Goal: Task Accomplishment & Management: Manage account settings

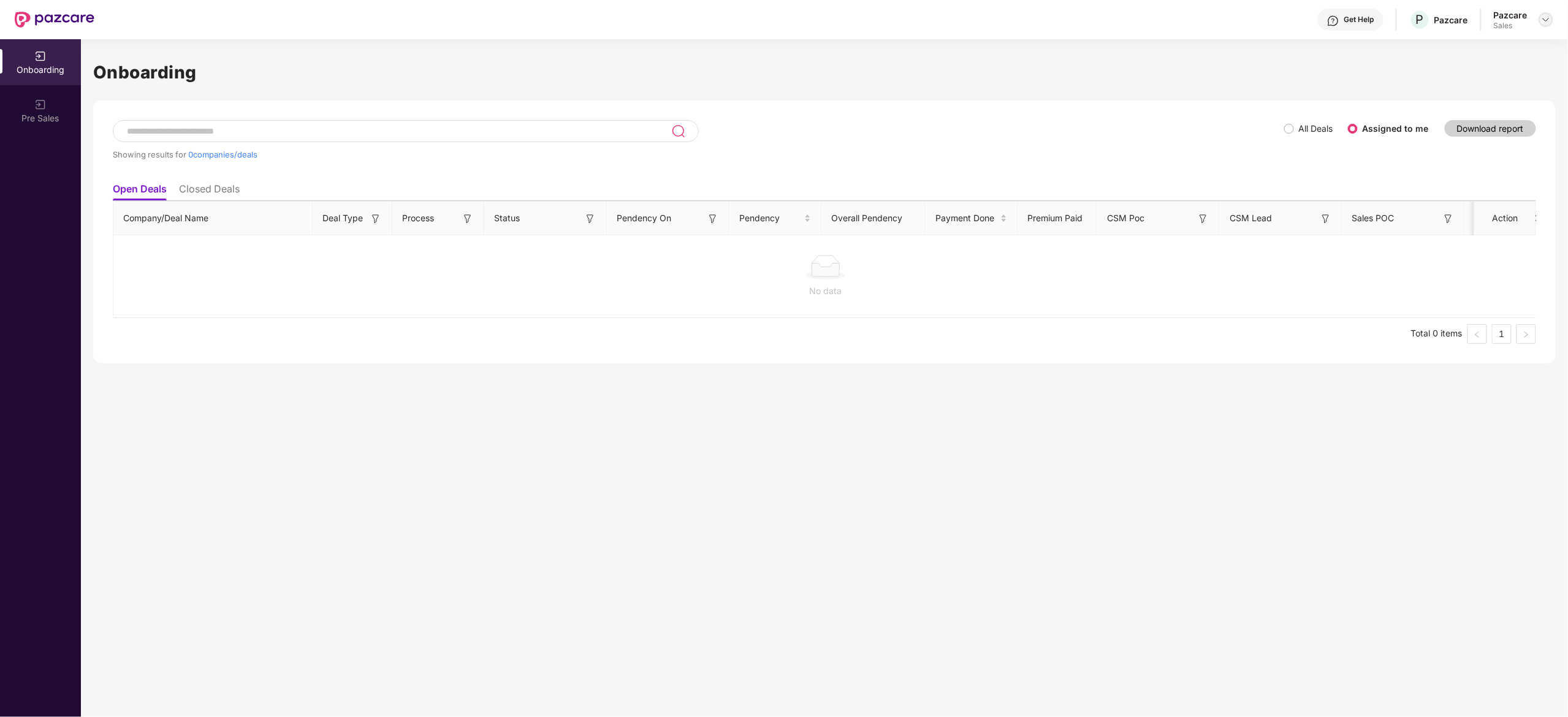
drag, startPoint x: 0, startPoint y: 0, endPoint x: 1547, endPoint y: 18, distance: 1547.1
click at [1547, 18] on img at bounding box center [1546, 20] width 10 height 10
click at [1494, 41] on div "Admin view" at bounding box center [1489, 48] width 159 height 24
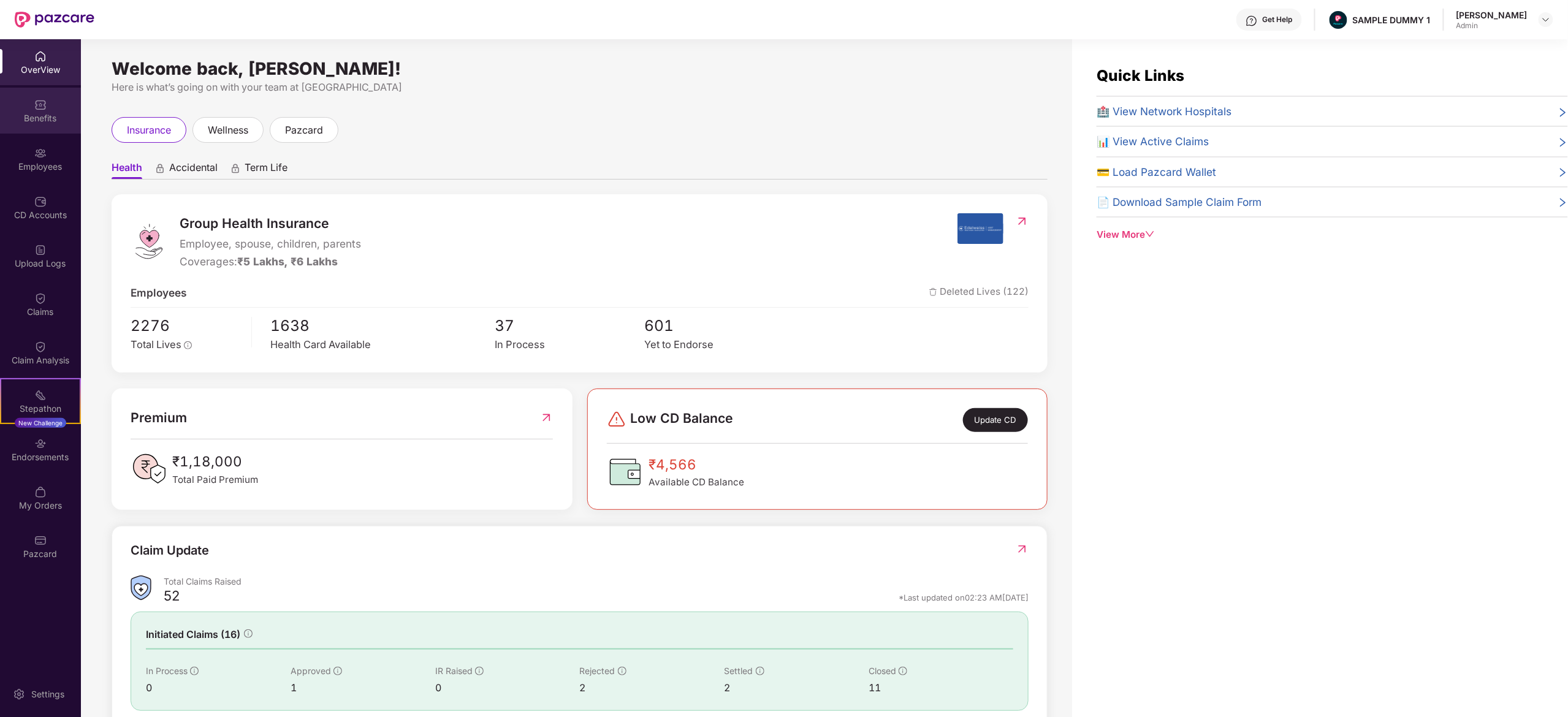
click at [38, 114] on div "Benefits" at bounding box center [40, 118] width 81 height 12
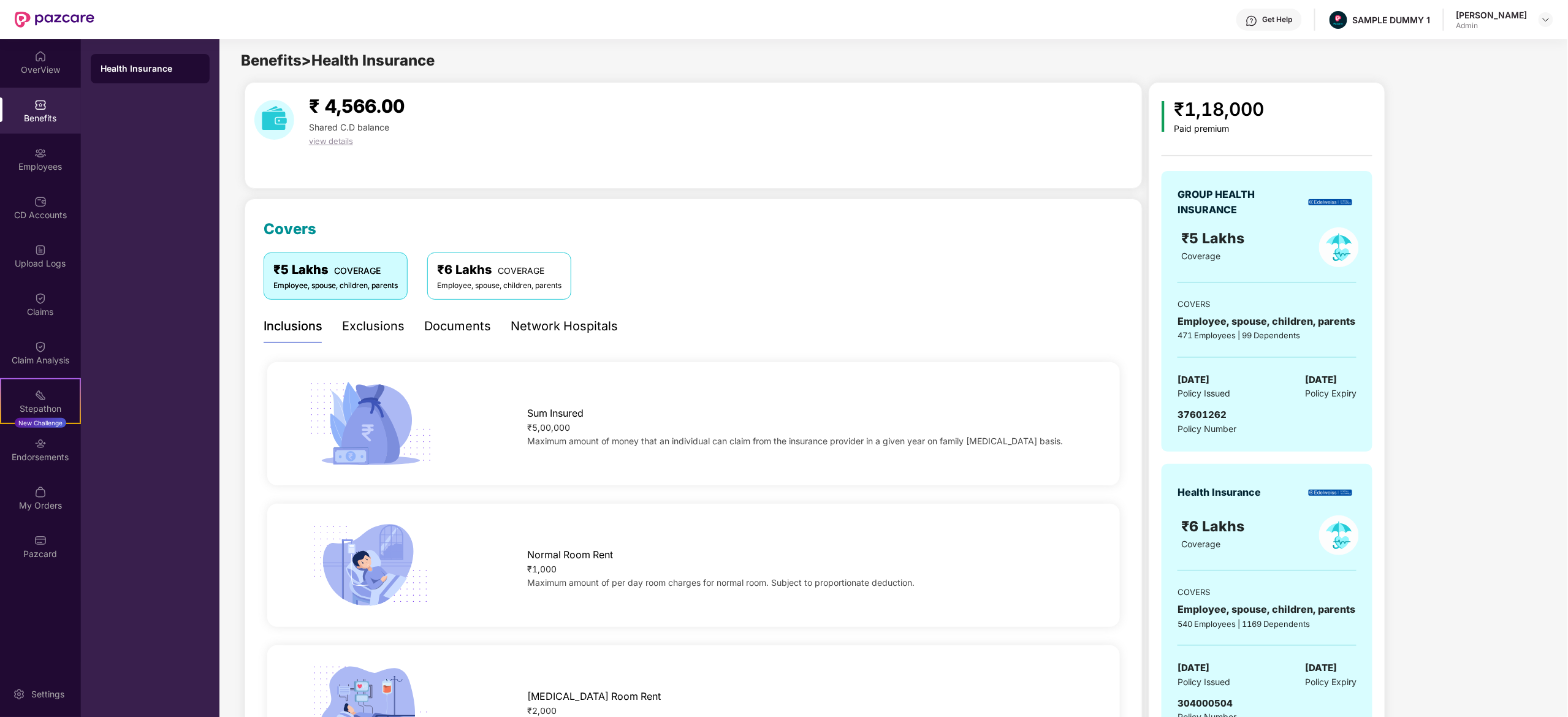
click at [442, 329] on div "Documents" at bounding box center [458, 325] width 67 height 19
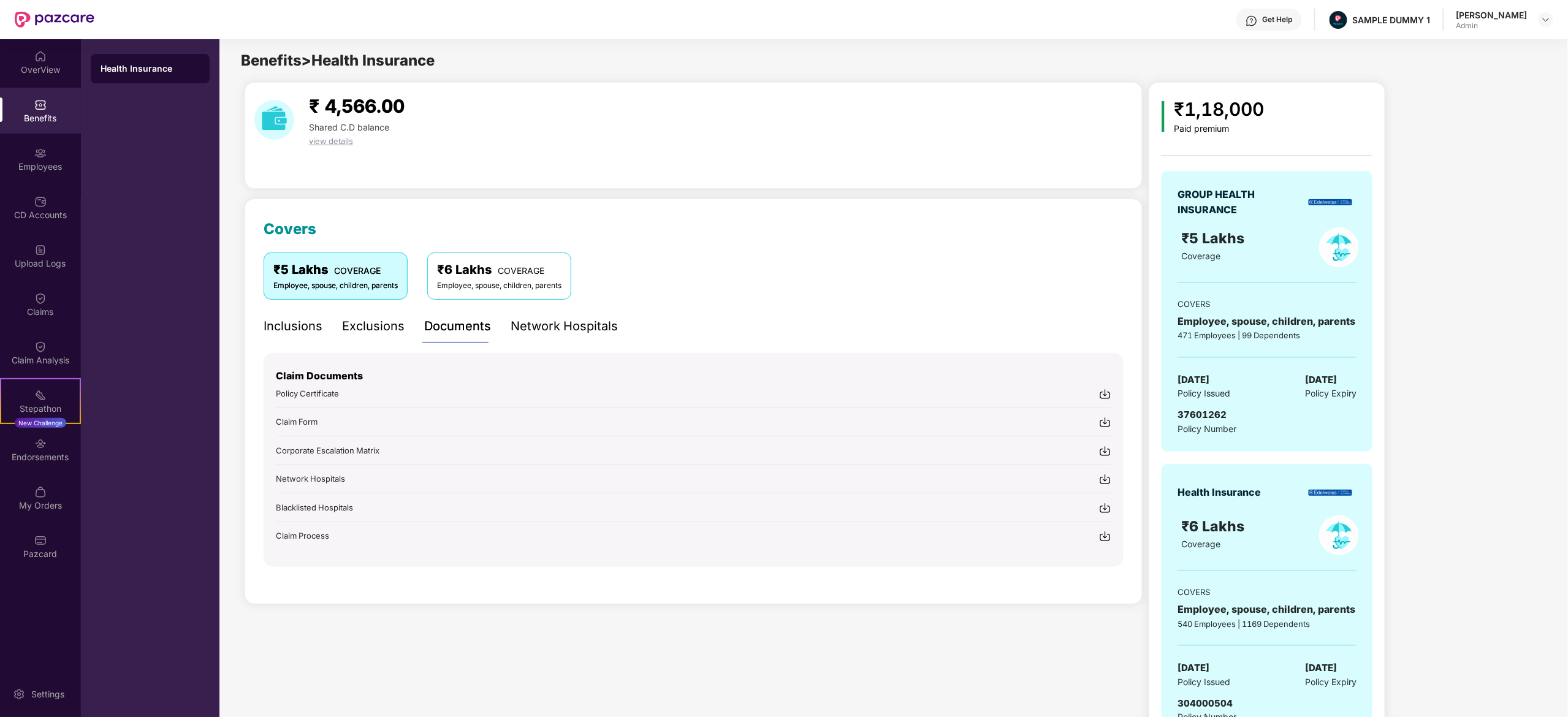
click at [510, 332] on div "Network Hospitals" at bounding box center [564, 325] width 107 height 19
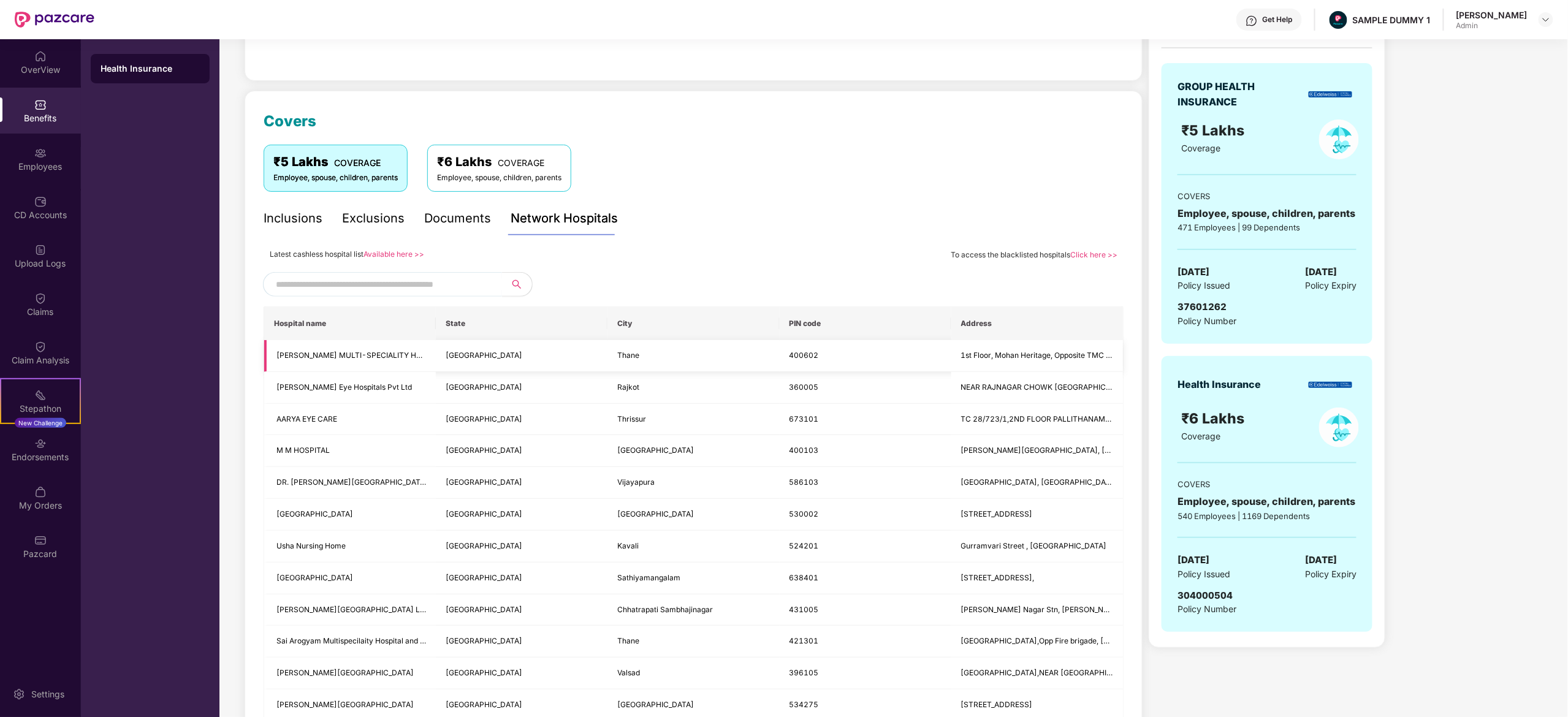
scroll to position [123, 0]
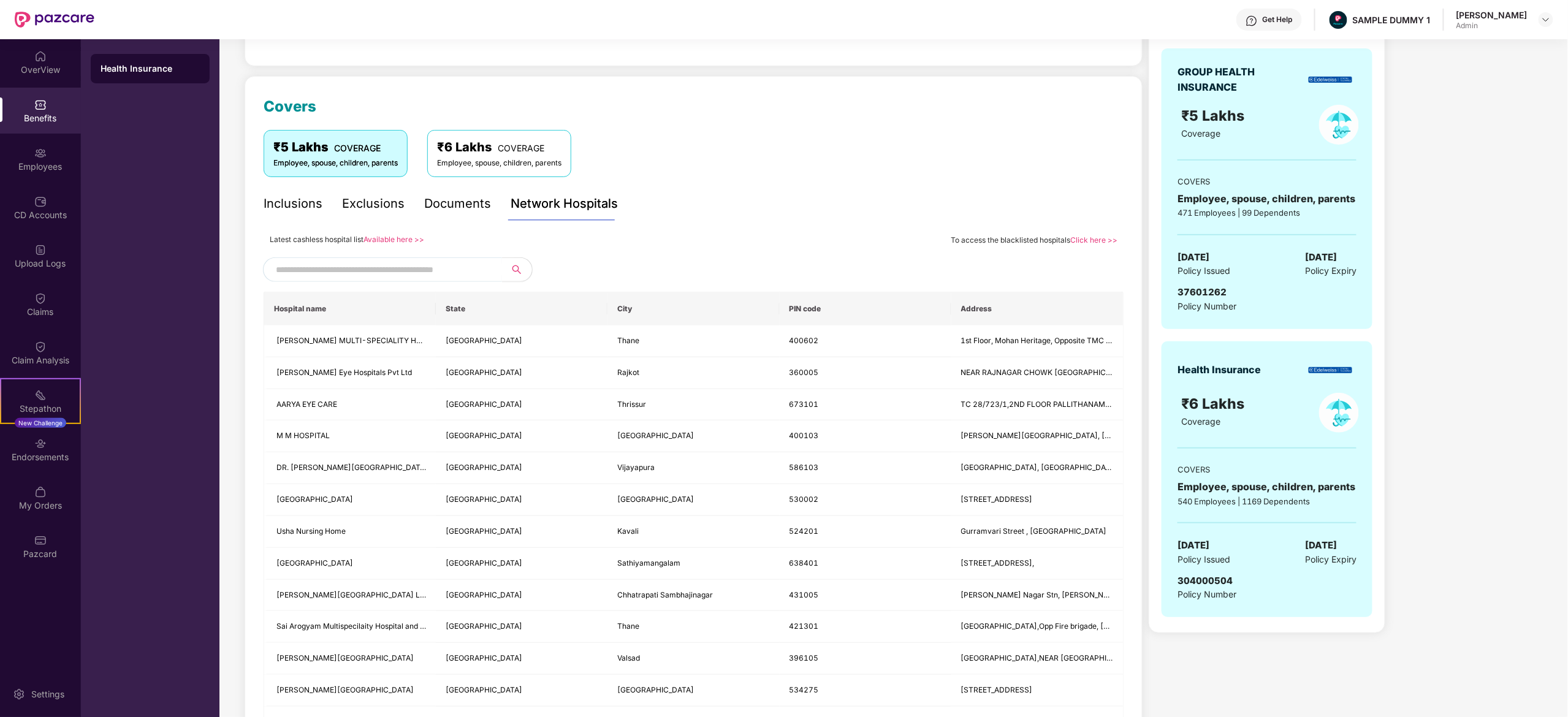
click at [415, 268] on input "text" at bounding box center [380, 269] width 209 height 18
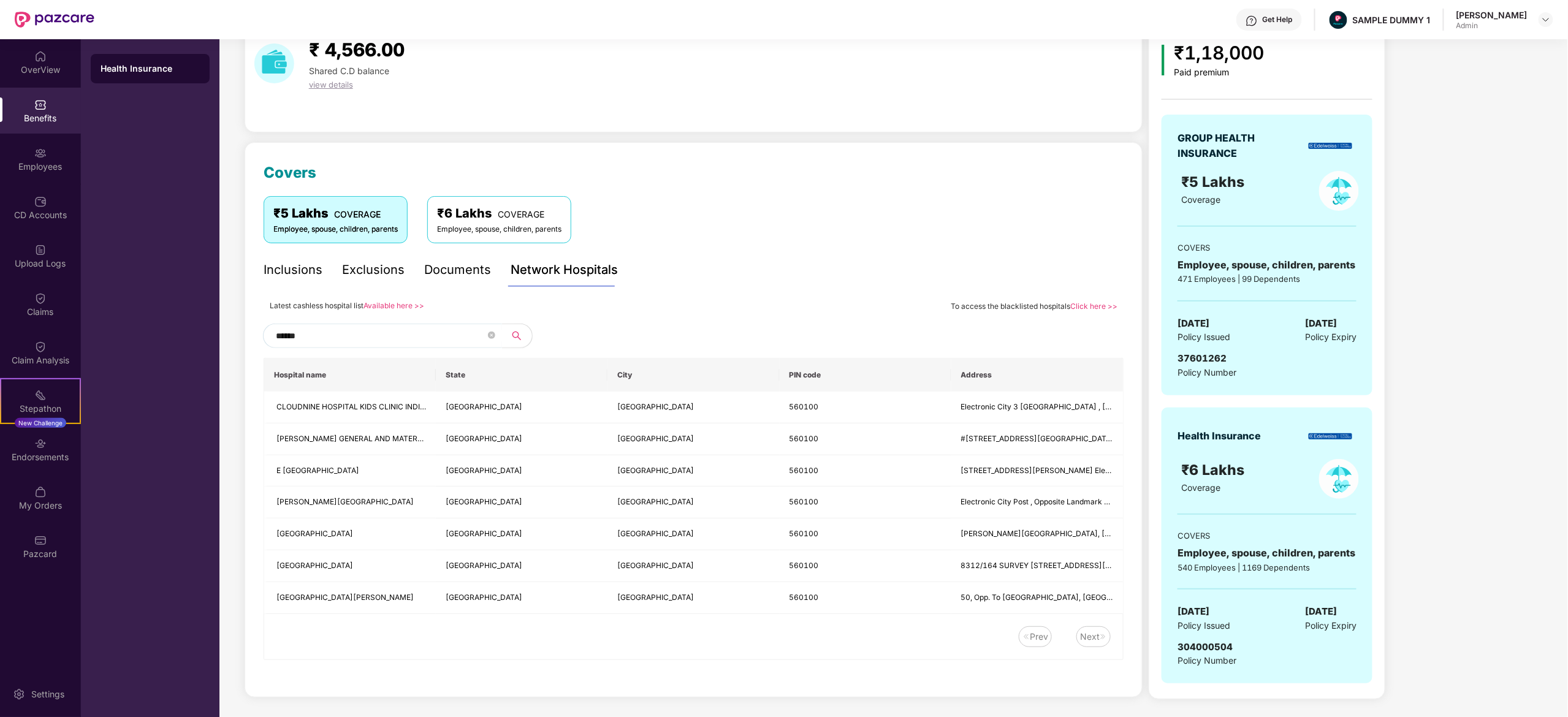
scroll to position [59, 0]
type input "******"
click at [64, 177] on div "Employees" at bounding box center [40, 159] width 81 height 46
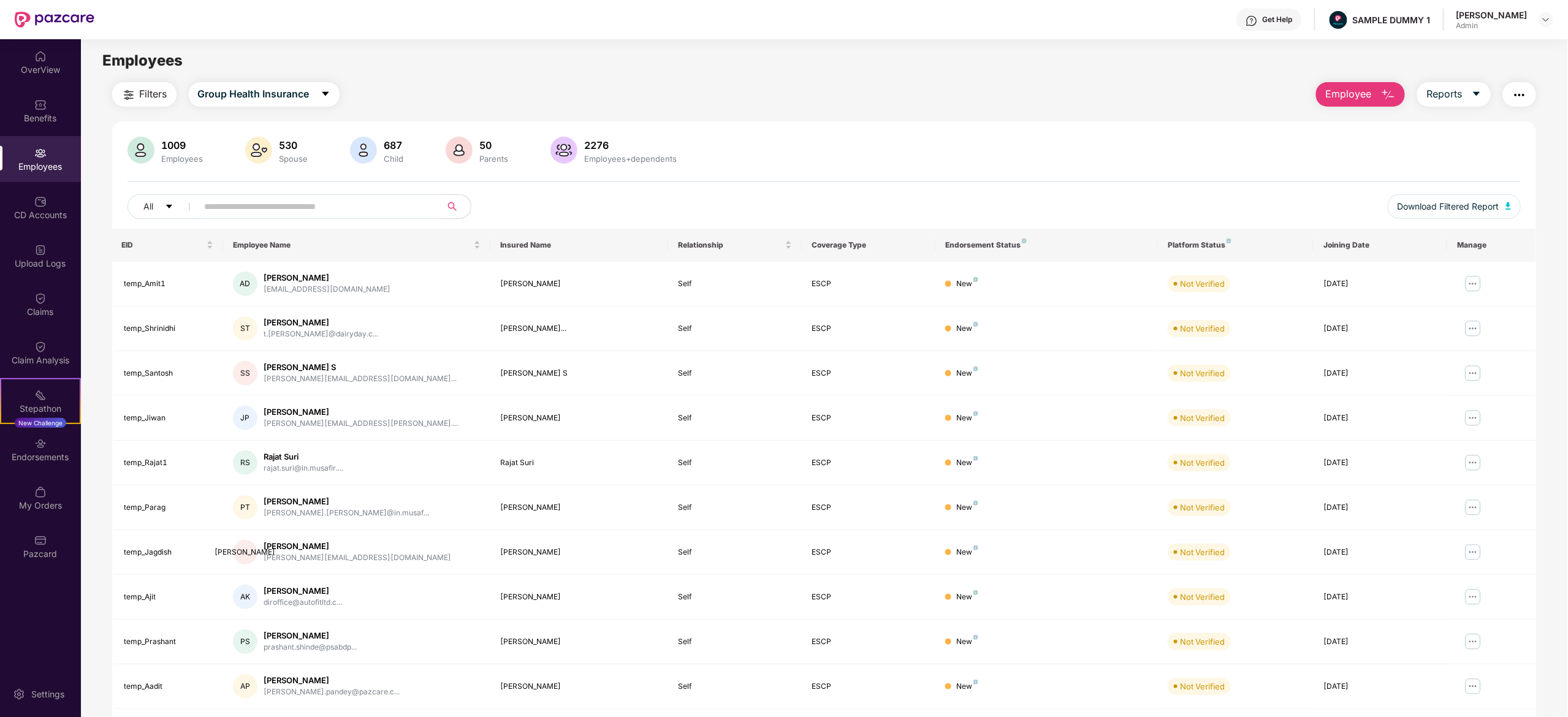
click at [1346, 99] on span "Employee" at bounding box center [1348, 94] width 46 height 16
click at [1364, 126] on div "Add Employee(s)" at bounding box center [1369, 127] width 70 height 15
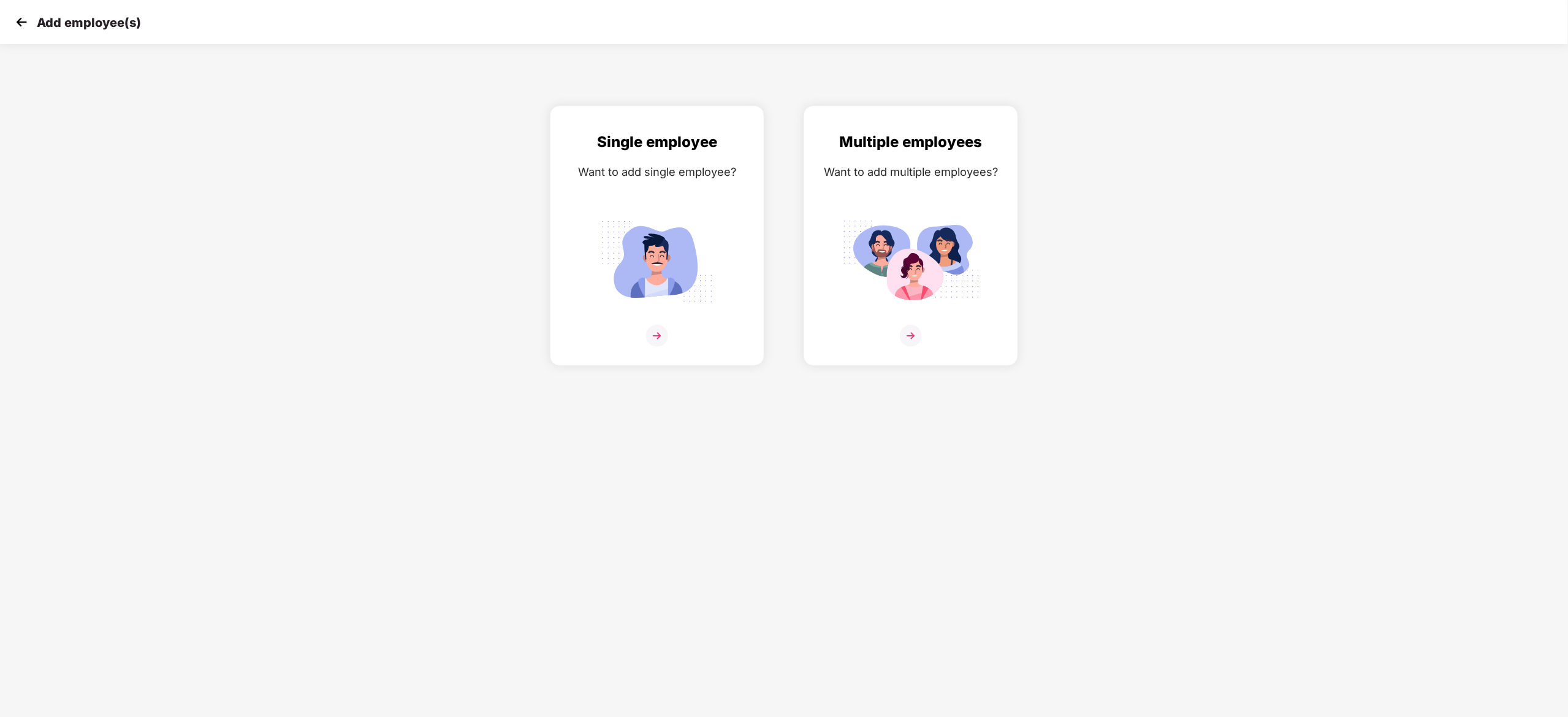
click at [20, 25] on img at bounding box center [21, 22] width 18 height 18
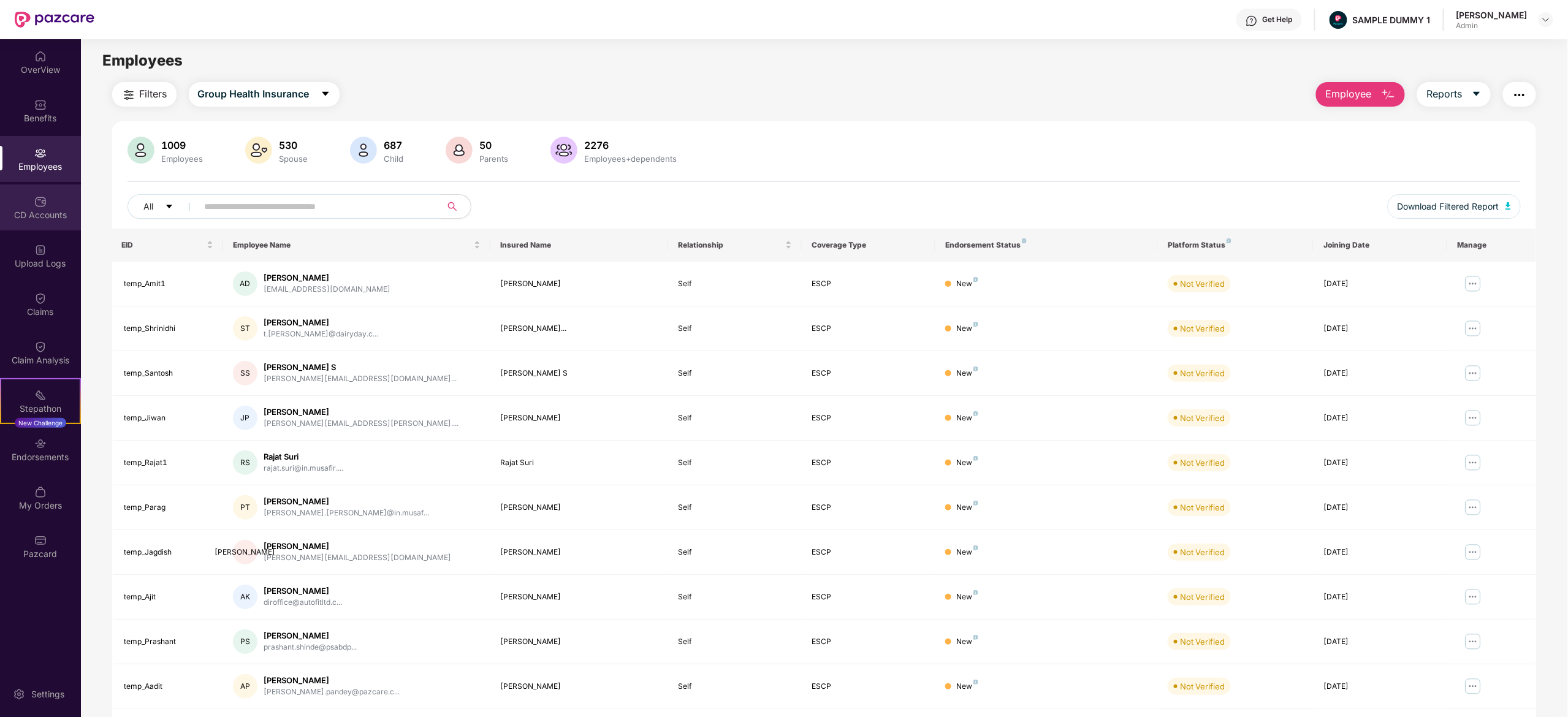
click at [52, 212] on div "CD Accounts" at bounding box center [40, 215] width 81 height 12
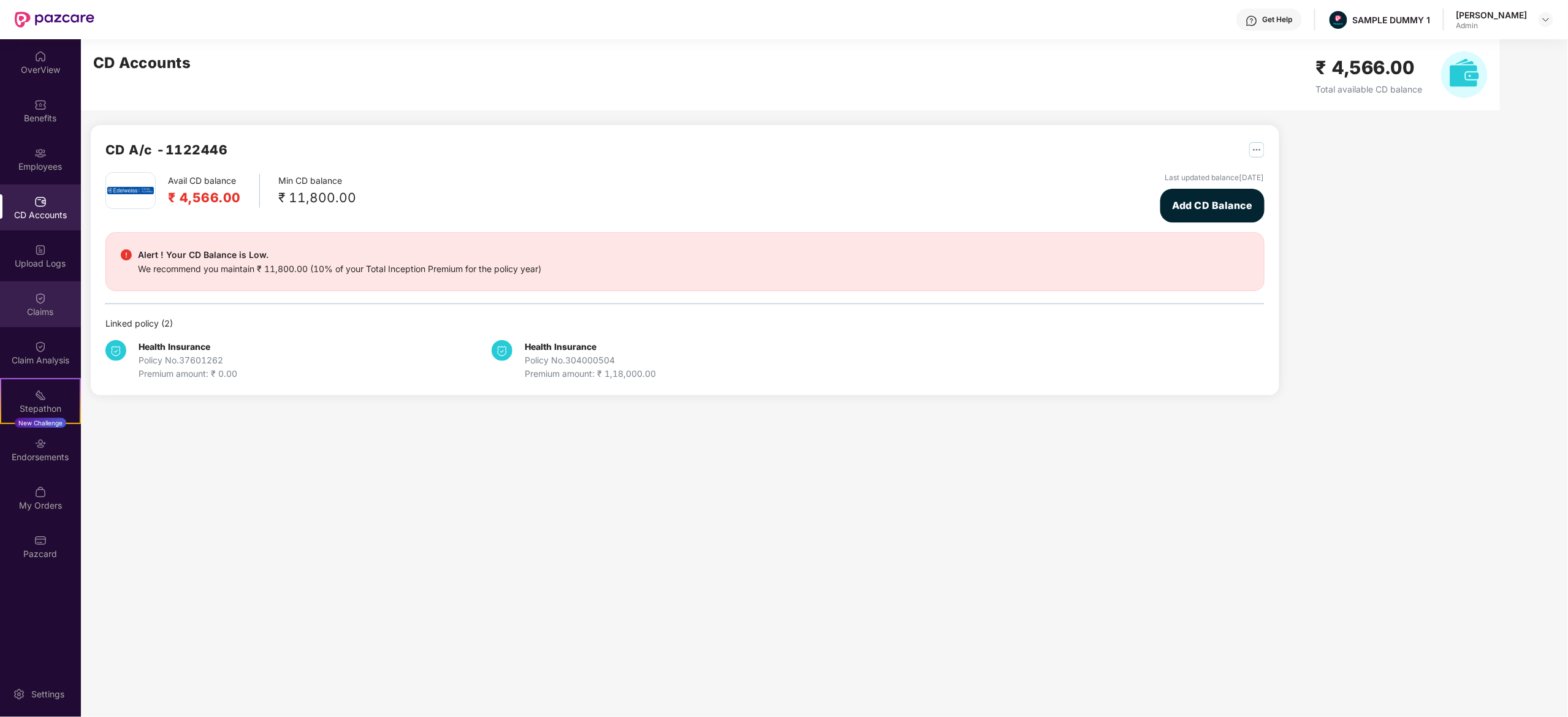
click at [35, 289] on div "Claims" at bounding box center [40, 304] width 81 height 46
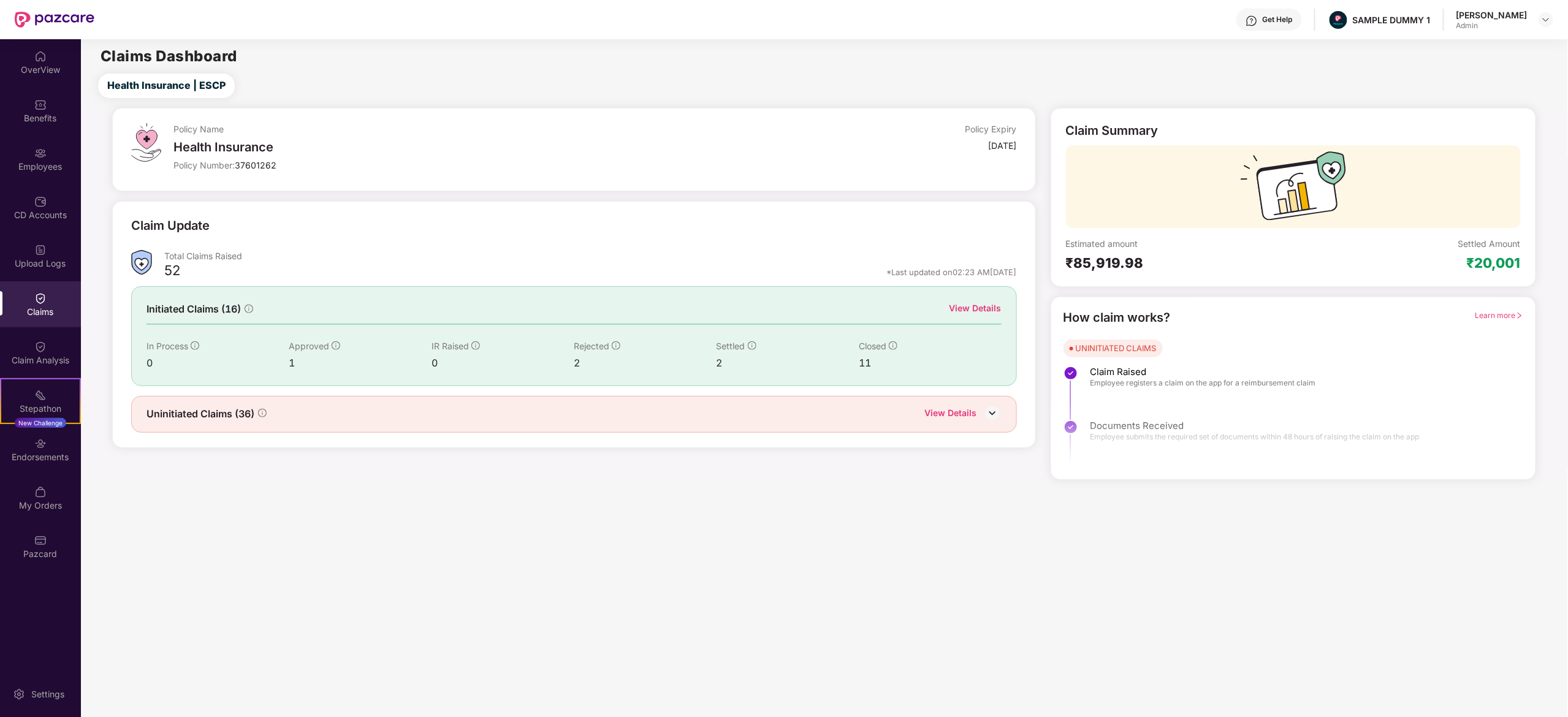
click at [950, 413] on div "View Details" at bounding box center [951, 414] width 52 height 16
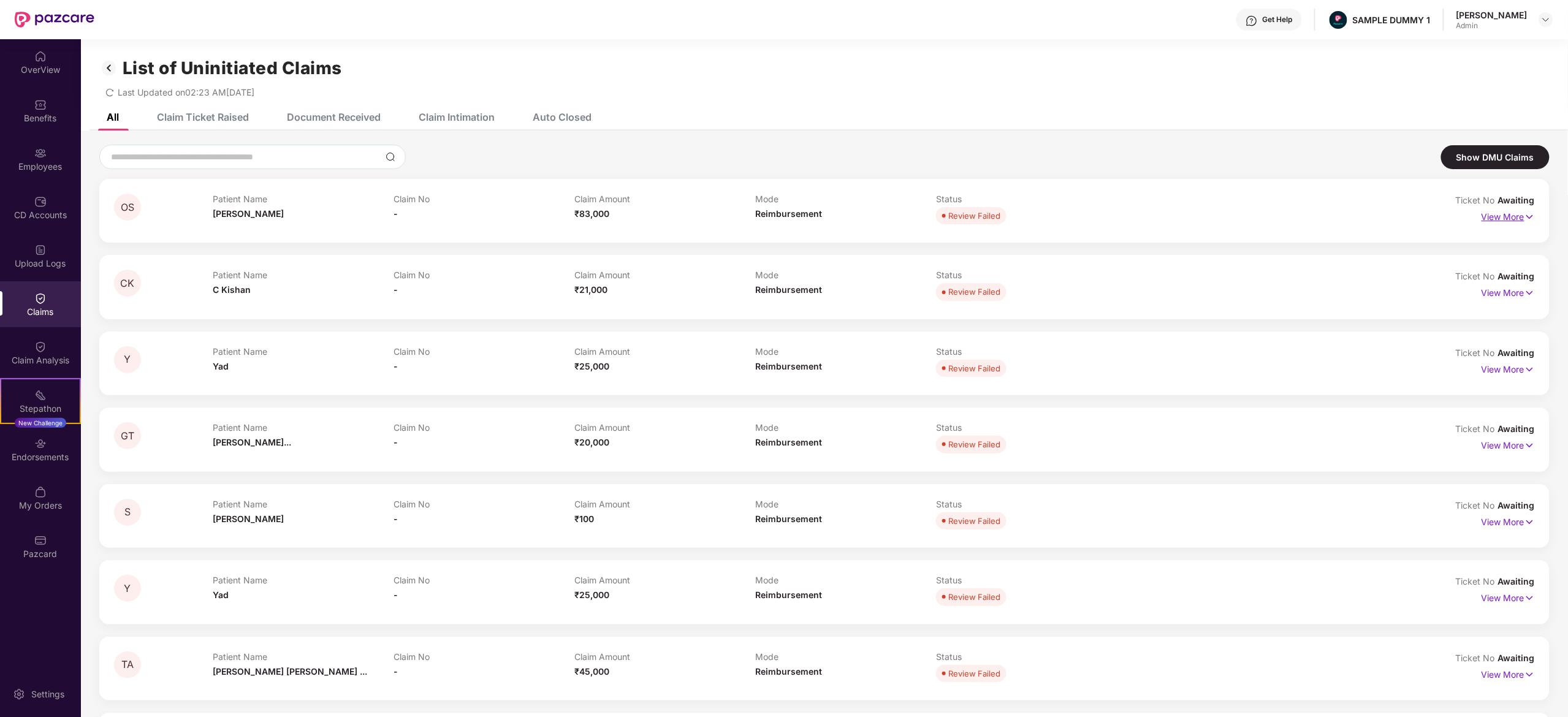
click at [1516, 211] on p "View More" at bounding box center [1507, 215] width 53 height 16
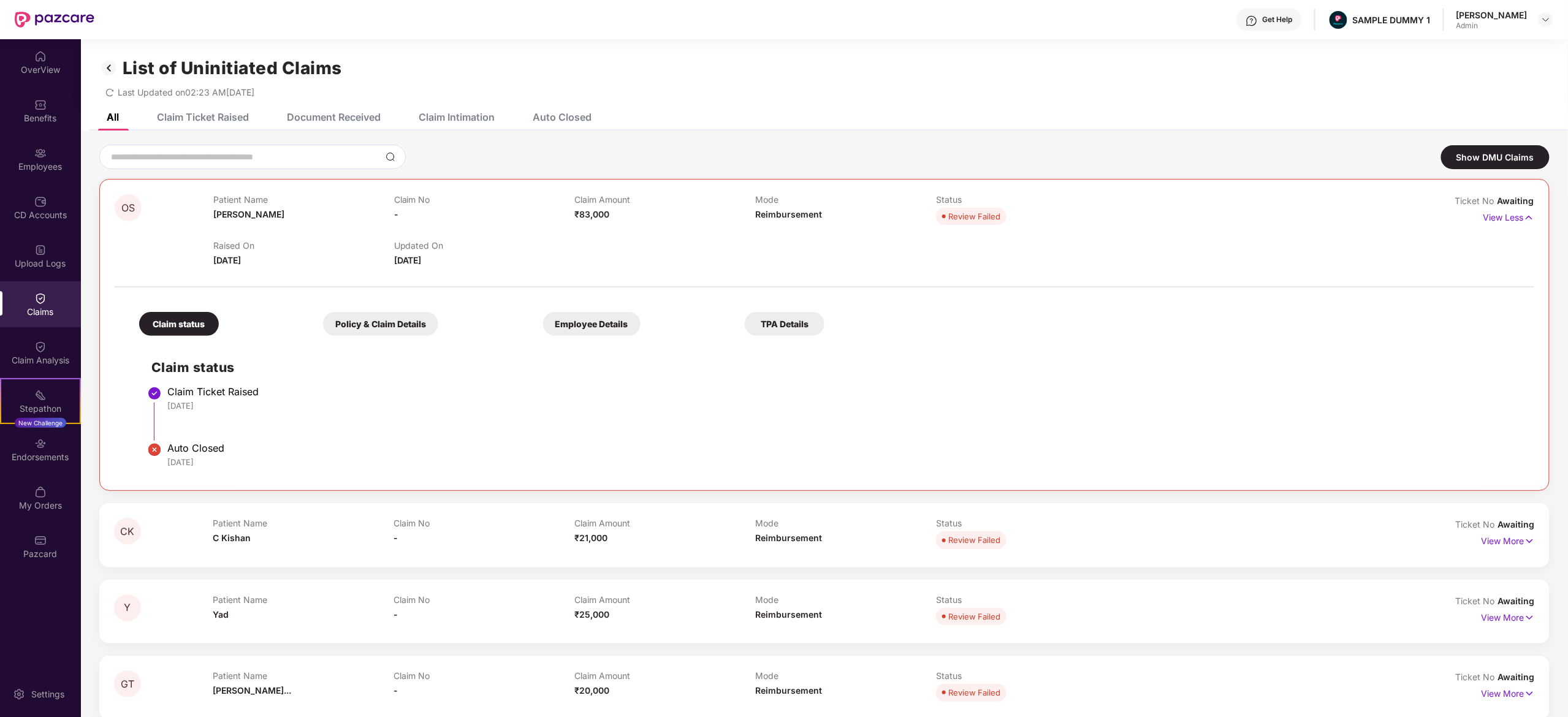
scroll to position [71, 0]
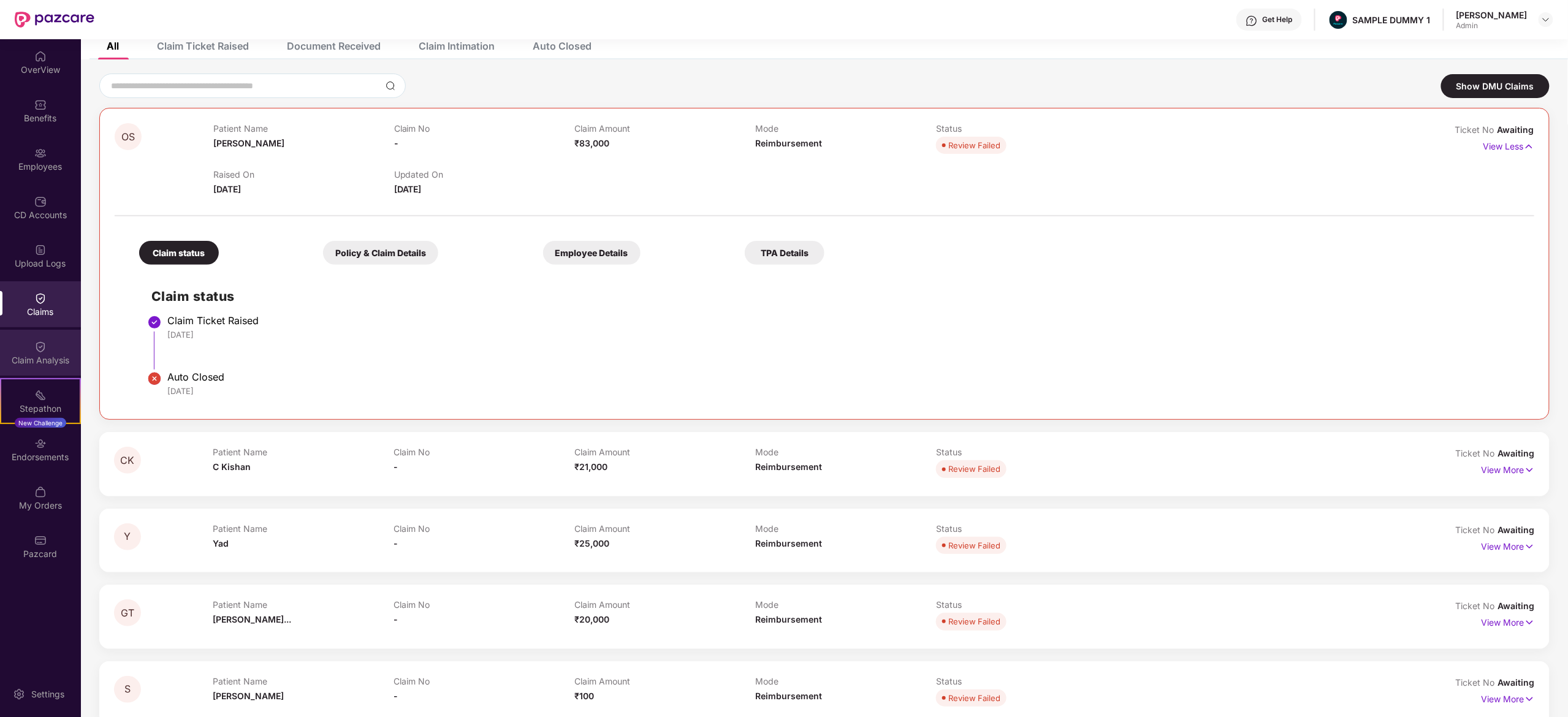
click at [45, 341] on img at bounding box center [40, 347] width 12 height 12
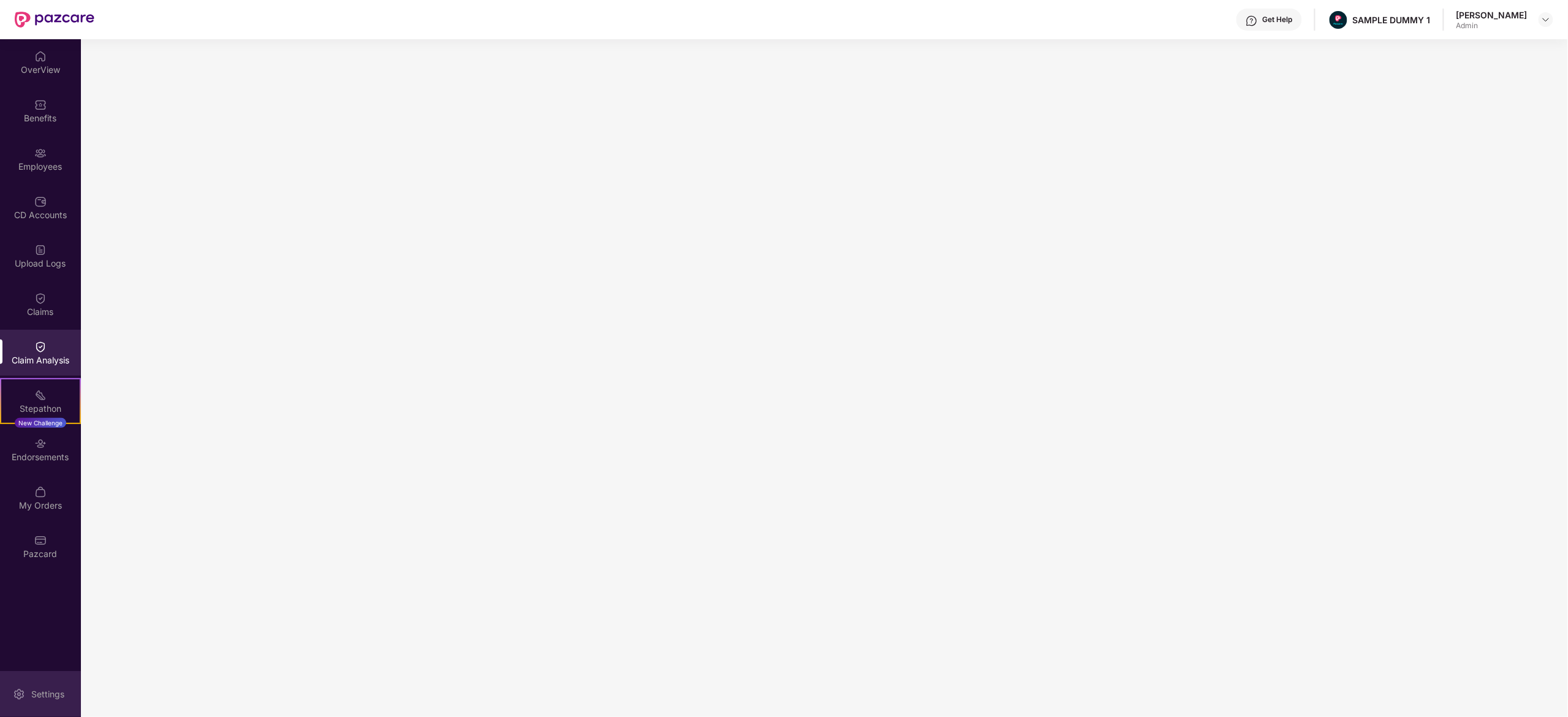
click at [17, 683] on div "Settings" at bounding box center [40, 694] width 81 height 46
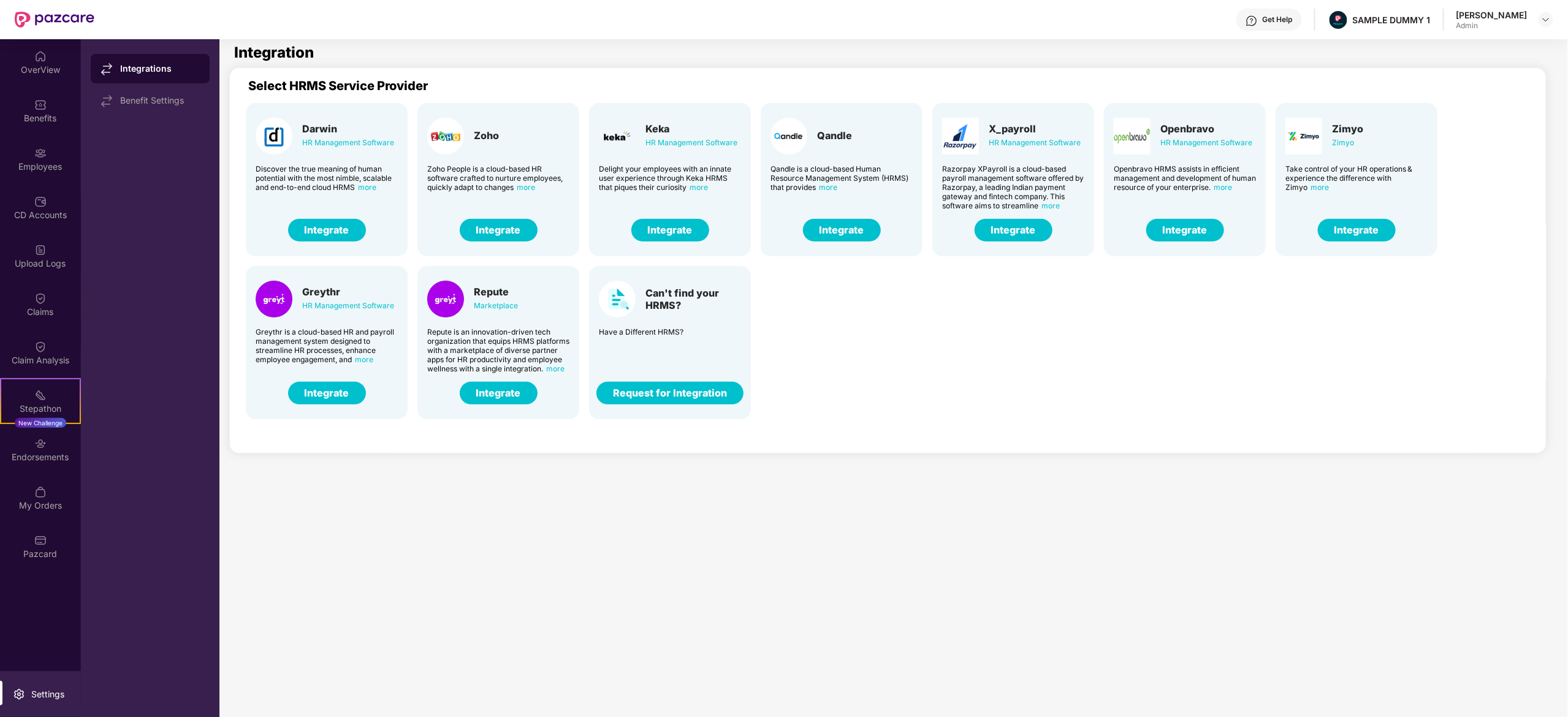
click at [1537, 19] on div "[PERSON_NAME] Admin" at bounding box center [1505, 20] width 97 height 21
click at [1547, 18] on img at bounding box center [1546, 20] width 10 height 10
click at [1512, 64] on div "Switch to User view" at bounding box center [1488, 72] width 159 height 24
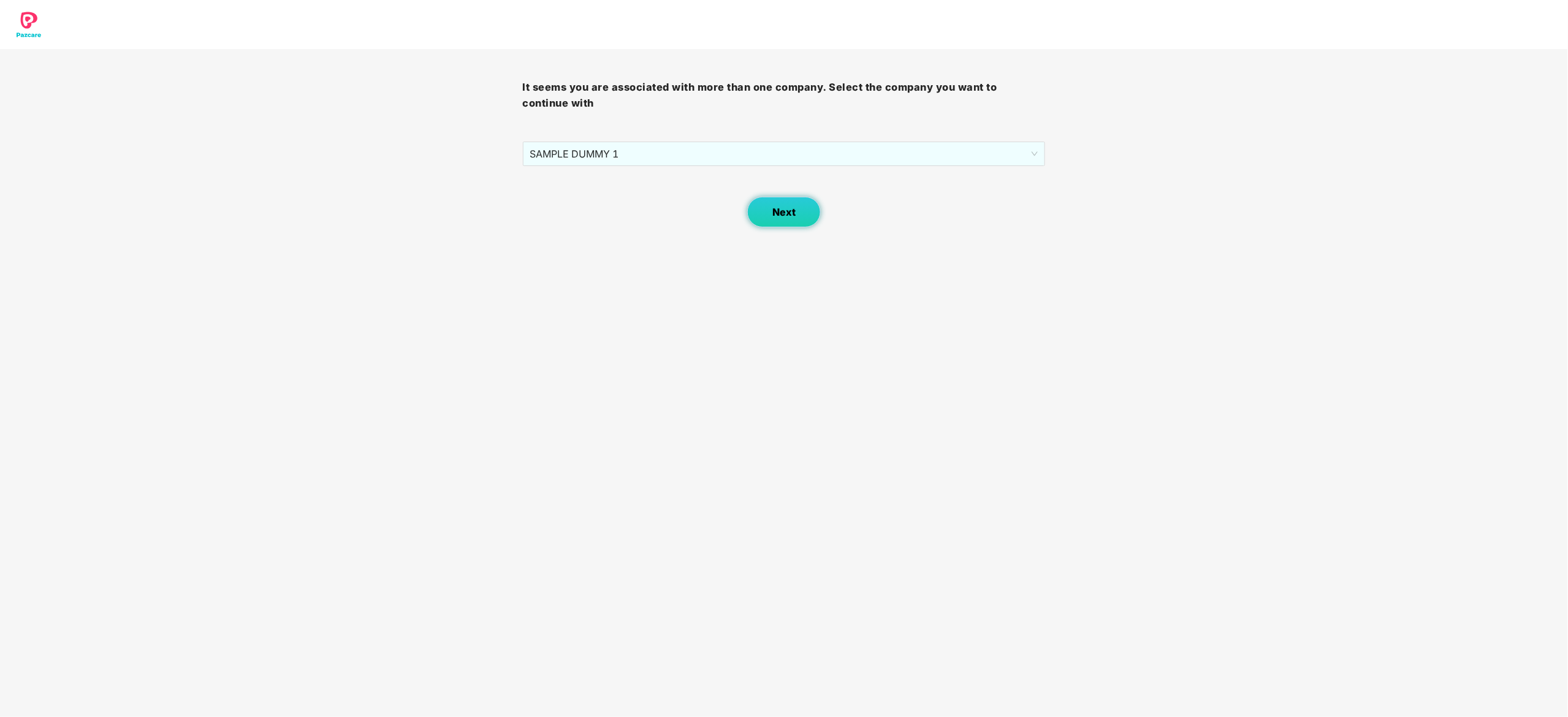
click at [813, 216] on button "Next" at bounding box center [784, 212] width 74 height 30
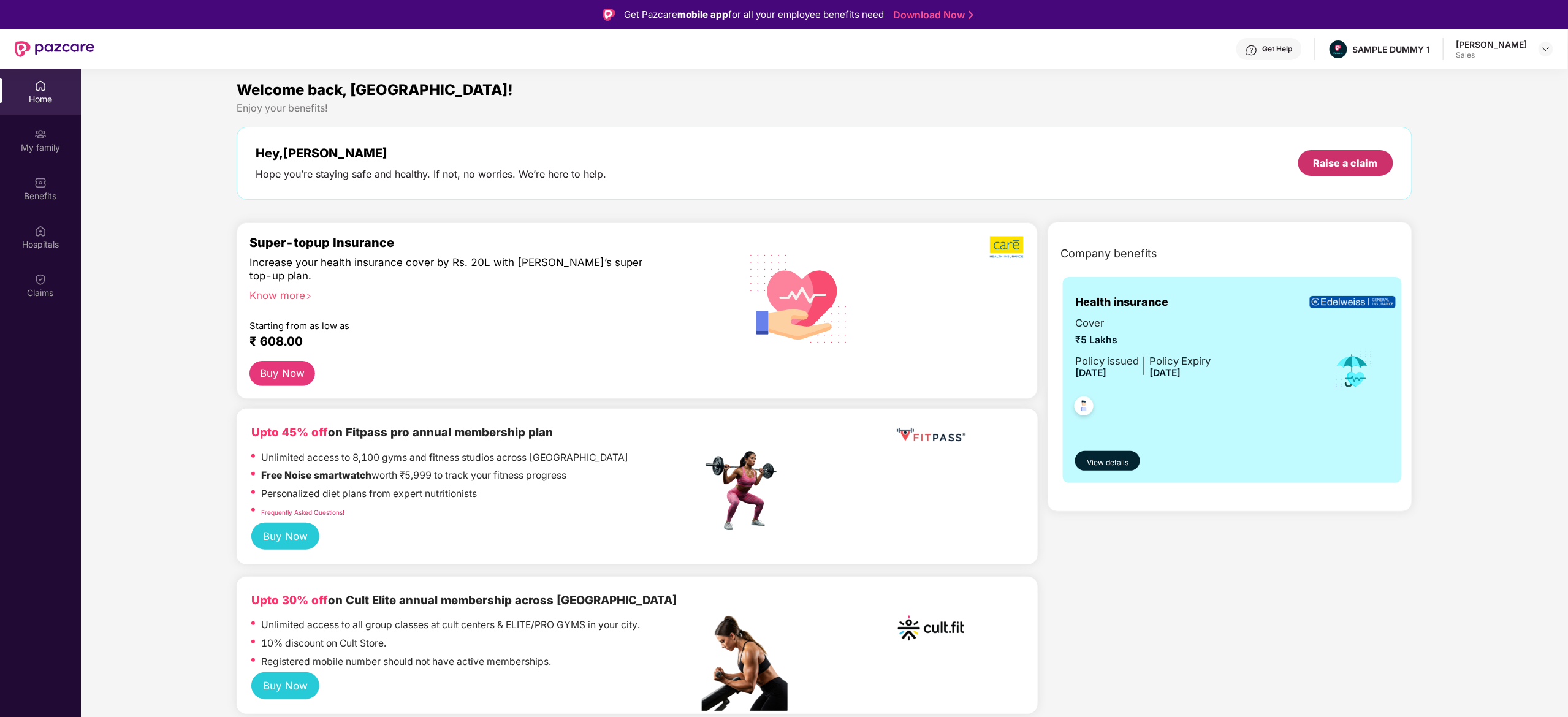
click at [1313, 172] on div "Raise a claim" at bounding box center [1346, 163] width 95 height 25
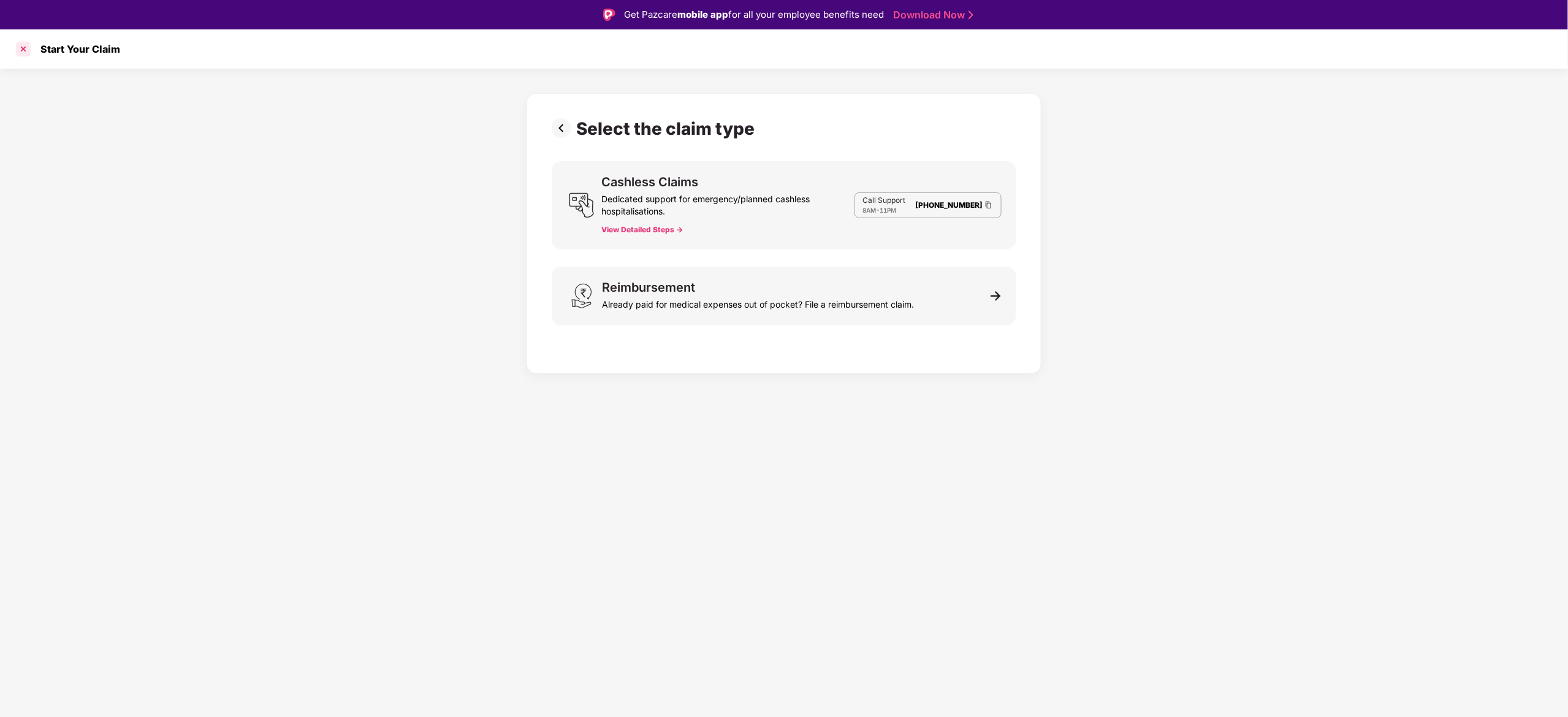
click at [25, 58] on div at bounding box center [23, 49] width 20 height 20
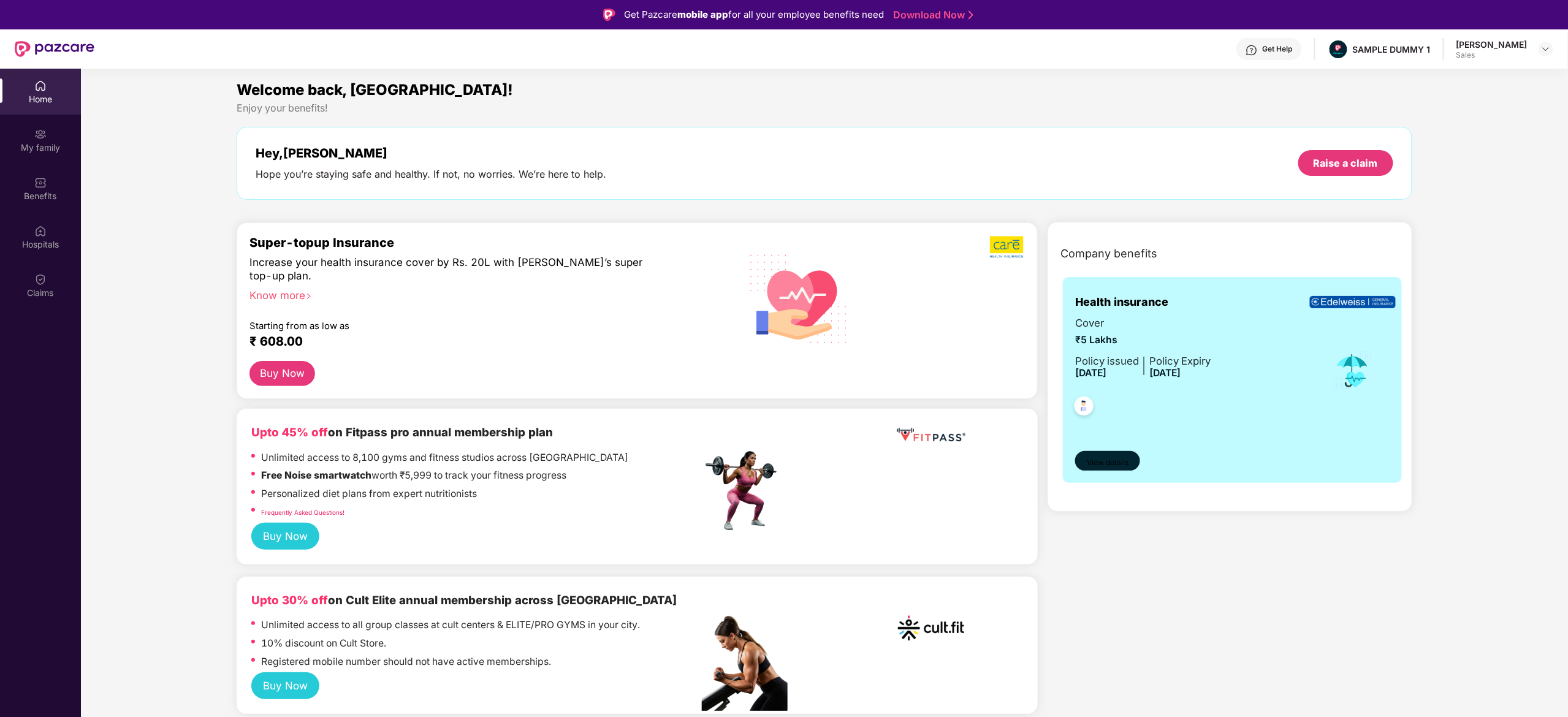
click at [1111, 459] on span "View details" at bounding box center [1107, 463] width 42 height 11
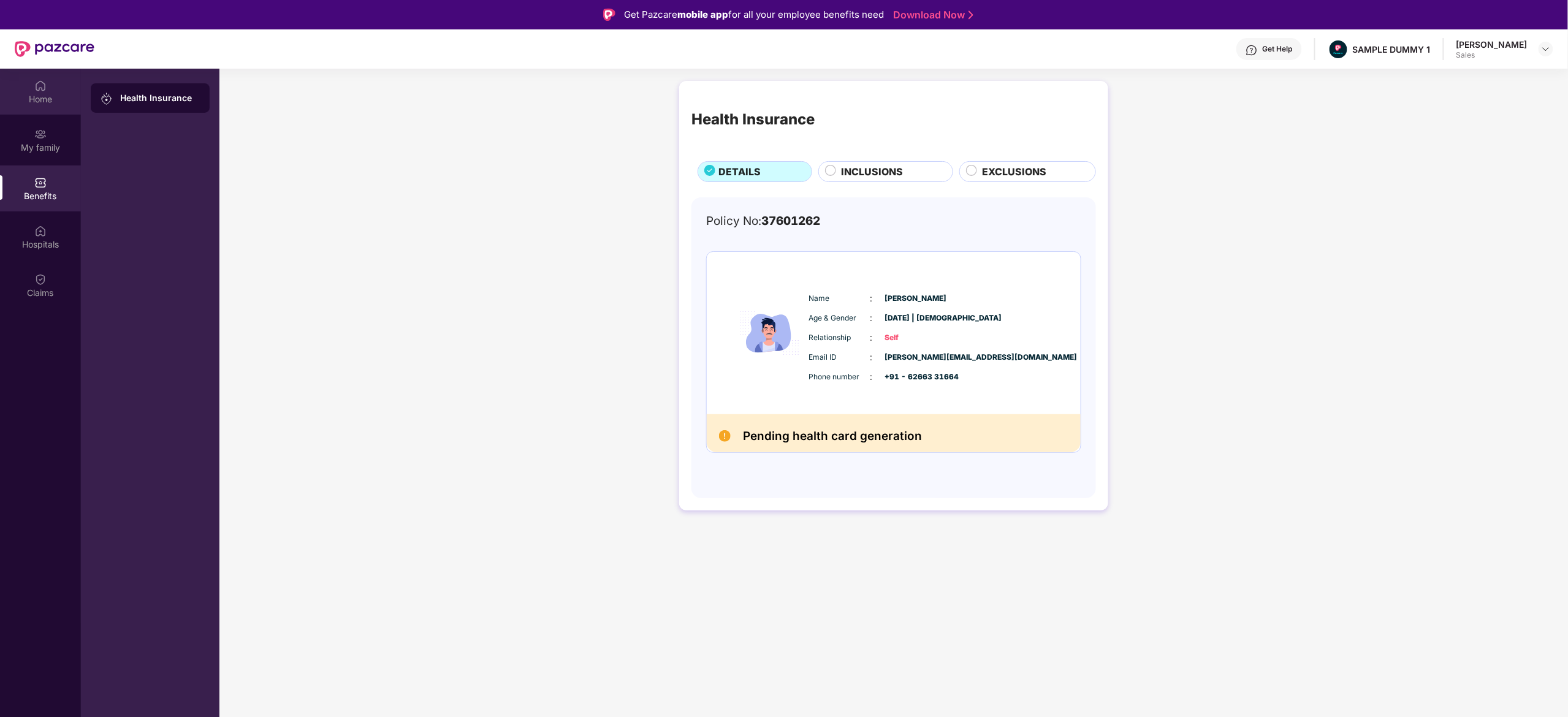
click at [52, 91] on div "Home" at bounding box center [40, 92] width 81 height 46
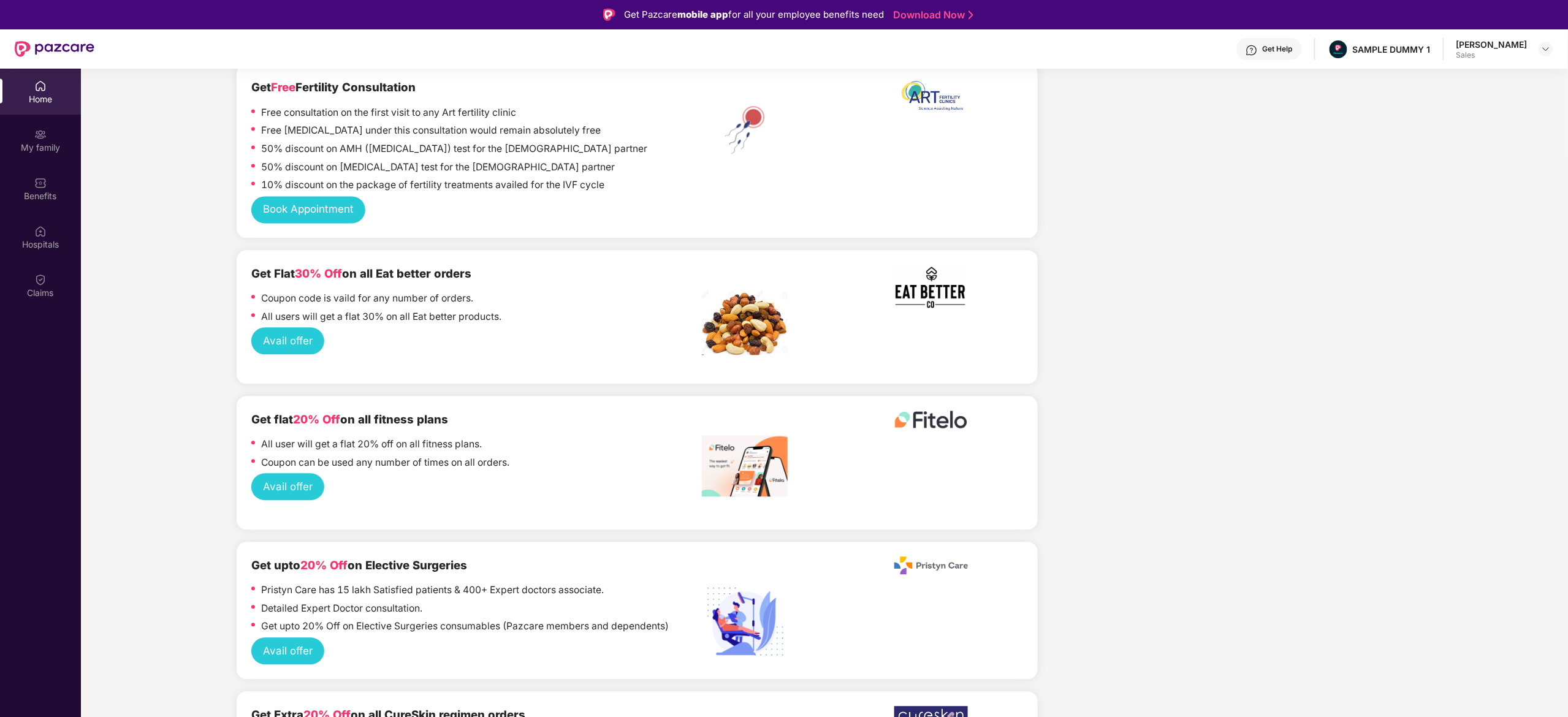
scroll to position [1250, 0]
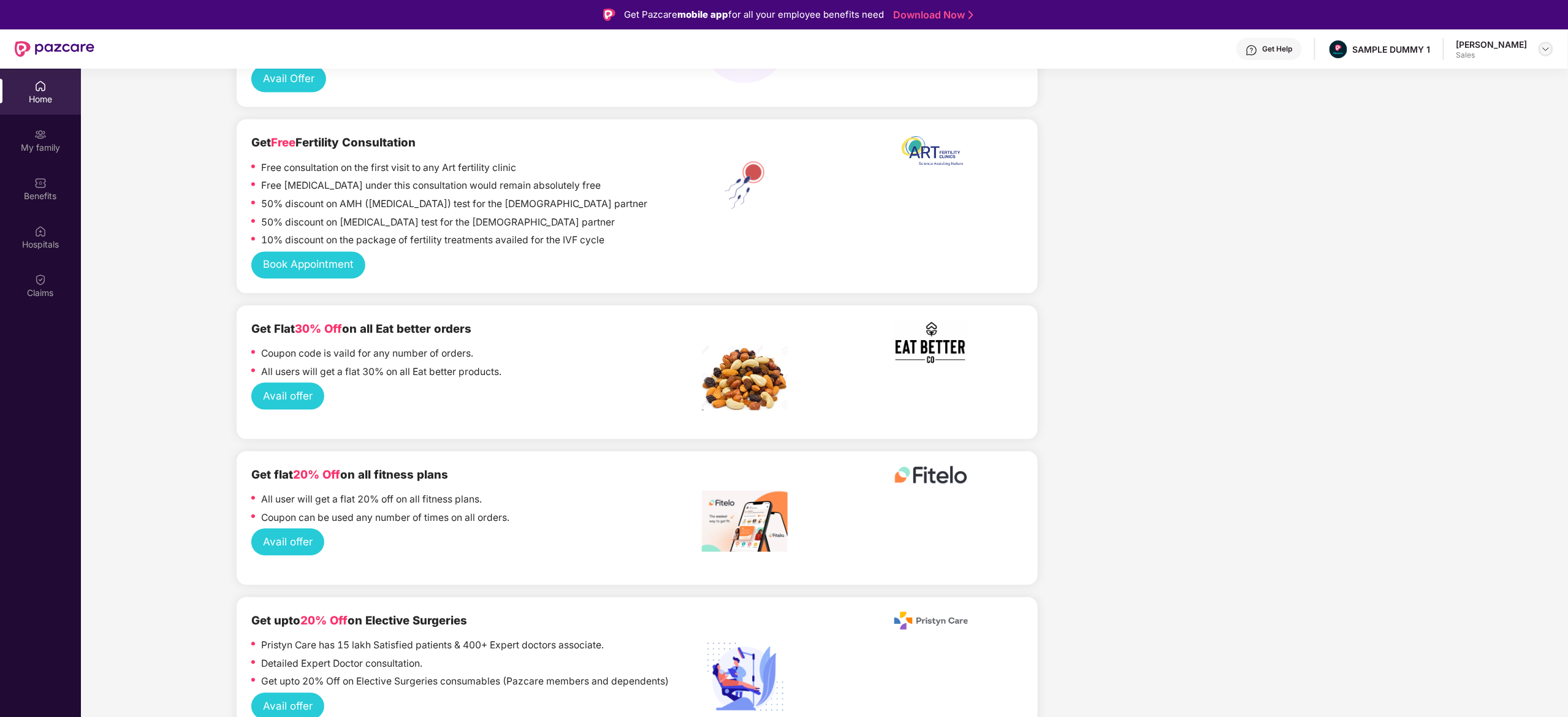
click at [1547, 52] on img at bounding box center [1546, 49] width 10 height 10
click at [1494, 92] on div "Switch to admin view" at bounding box center [1488, 101] width 159 height 24
